Goal: Check status

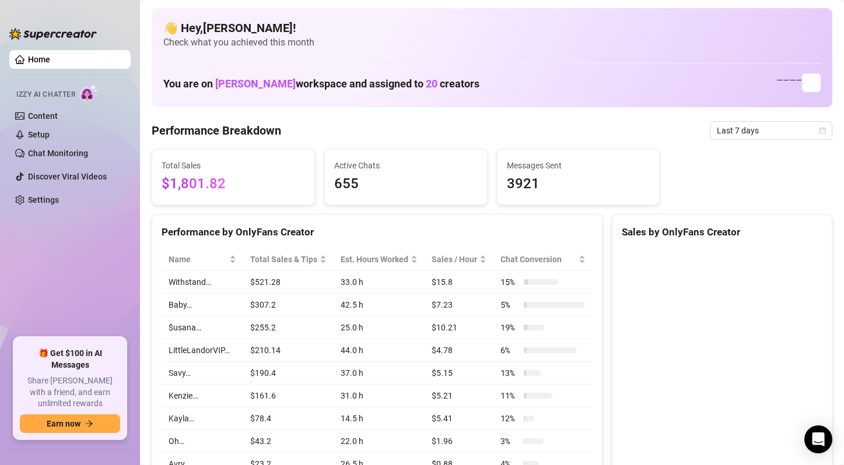
click at [665, 131] on div "Performance Breakdown Last 7 days" at bounding box center [492, 130] width 681 height 19
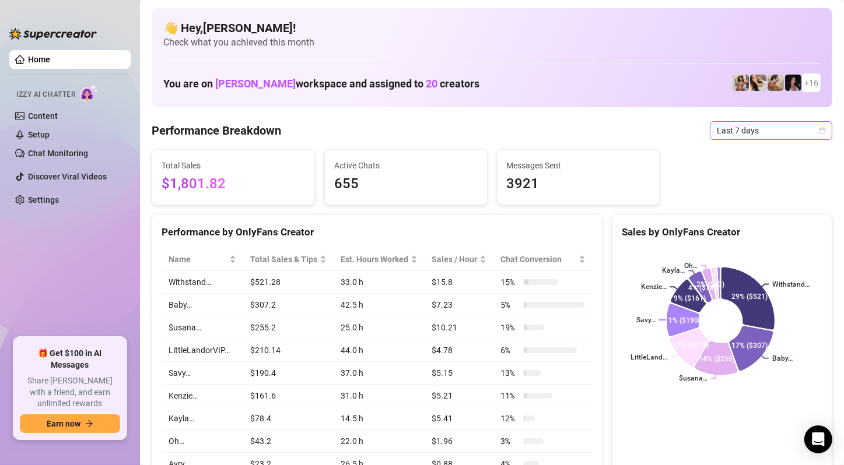
click at [762, 134] on span "Last 7 days" at bounding box center [771, 130] width 108 height 17
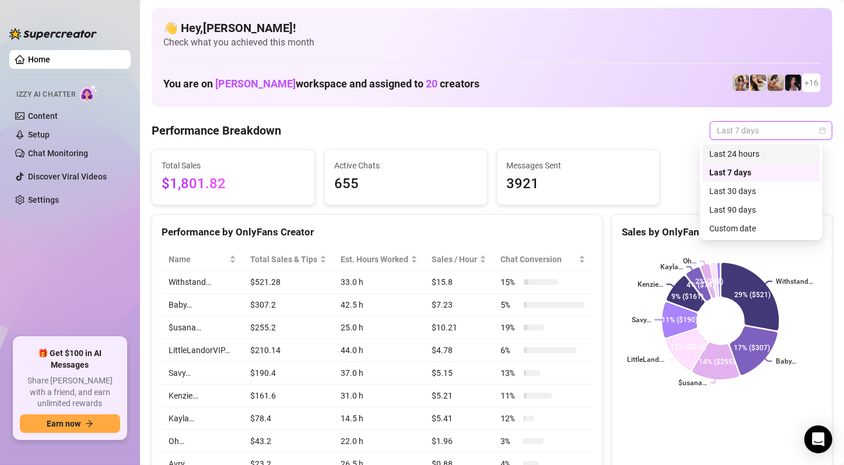
click at [749, 155] on div "Last 24 hours" at bounding box center [761, 154] width 104 height 13
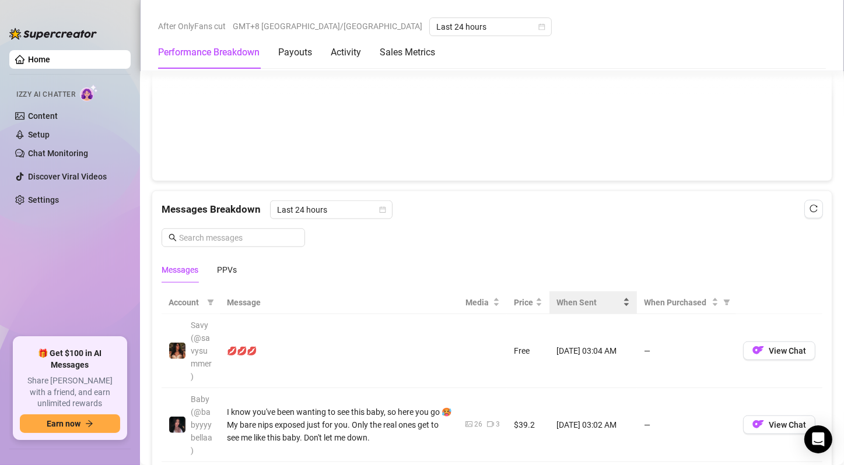
scroll to position [933, 0]
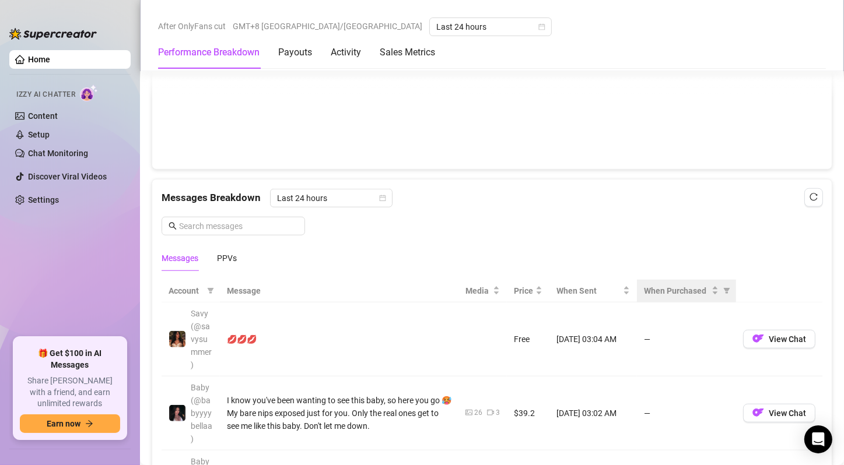
click at [714, 280] on th "When Purchased" at bounding box center [686, 291] width 99 height 23
click at [723, 288] on icon "filter" at bounding box center [726, 290] width 7 height 7
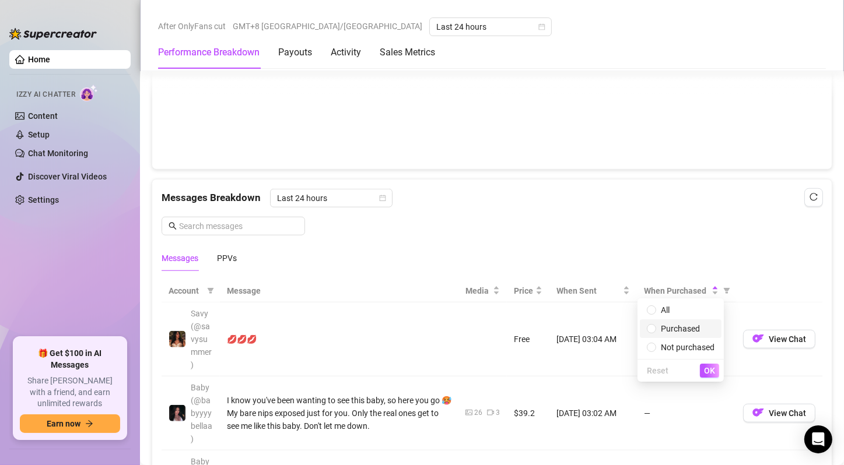
click at [699, 327] on span "Purchased" at bounding box center [680, 328] width 39 height 9
radio input "true"
click at [711, 373] on span "OK" at bounding box center [709, 370] width 11 height 9
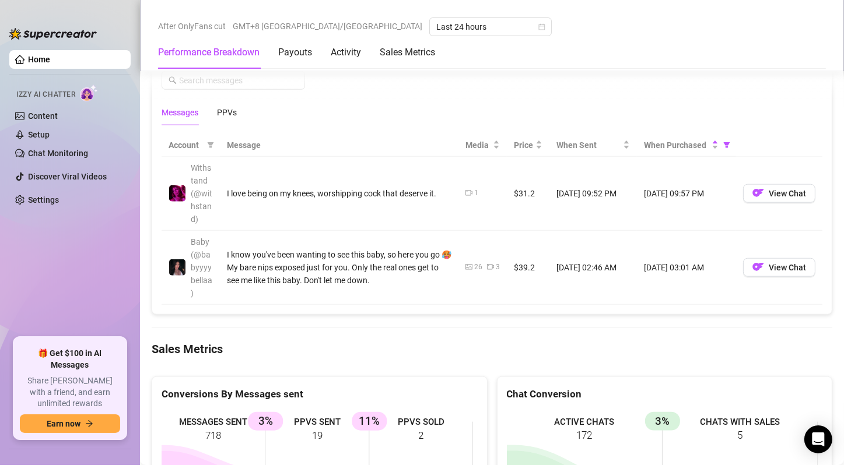
scroll to position [991, 0]
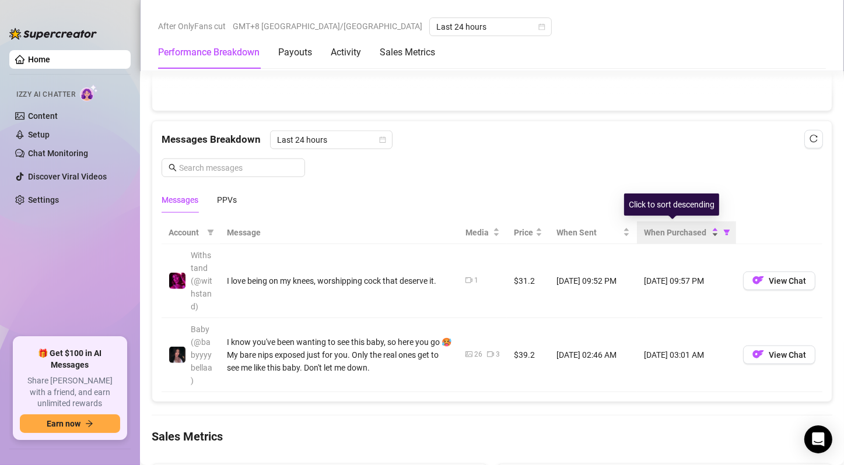
click at [678, 226] on span "When Purchased" at bounding box center [676, 232] width 65 height 13
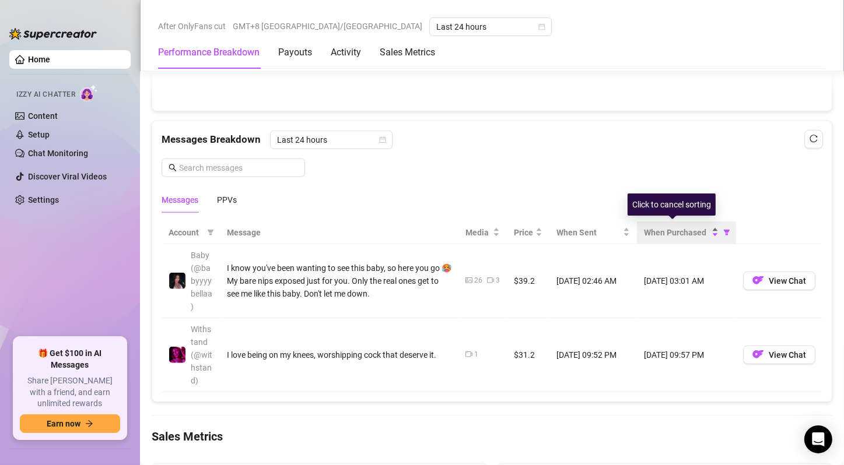
click at [678, 226] on span "When Purchased" at bounding box center [676, 232] width 65 height 13
click at [679, 226] on span "When Purchased" at bounding box center [676, 232] width 65 height 13
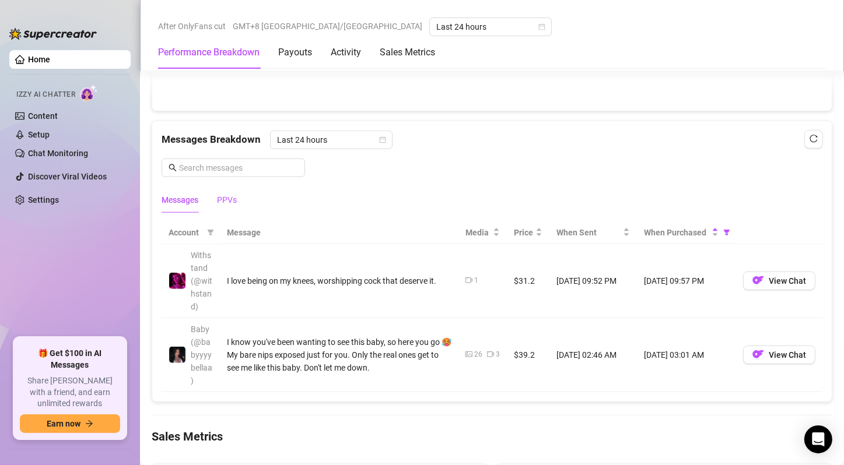
click at [221, 197] on div "PPVs" at bounding box center [227, 200] width 20 height 13
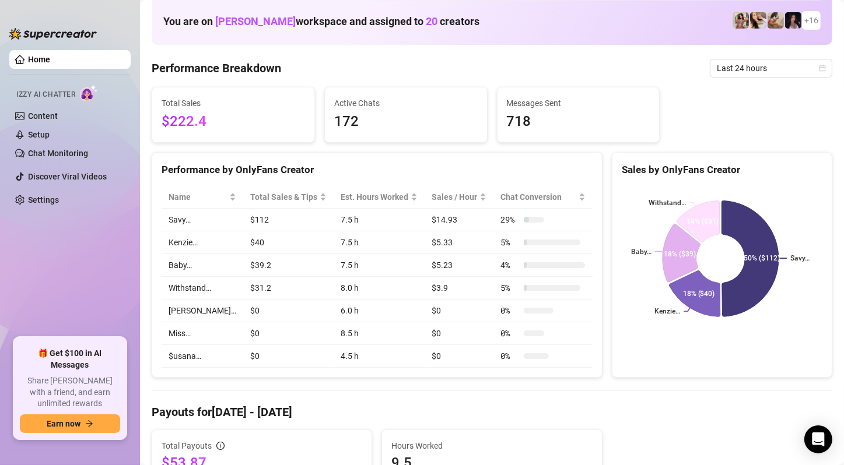
scroll to position [58, 0]
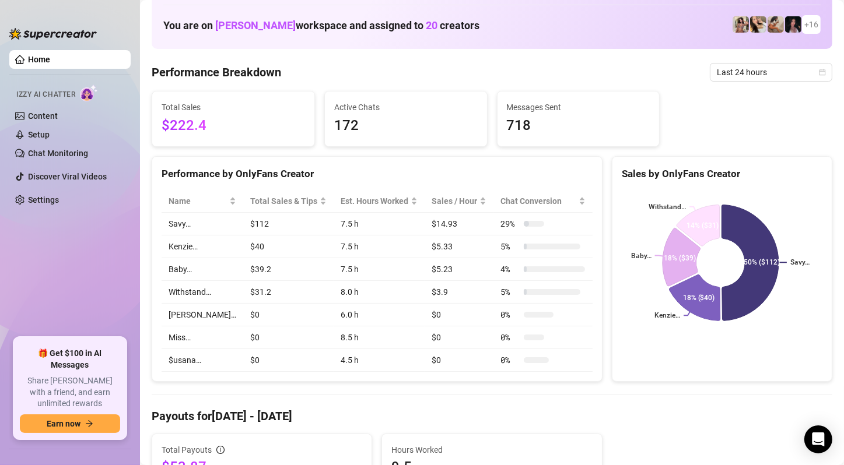
click at [783, 138] on div "Total Sales $222.4 Active Chats 172 Messages Sent 718" at bounding box center [492, 119] width 690 height 56
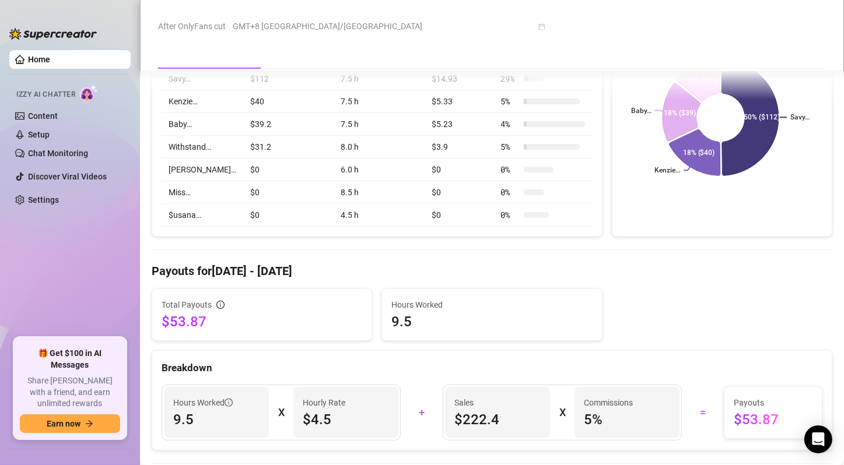
scroll to position [233, 0]
